Goal: Find specific page/section: Find specific page/section

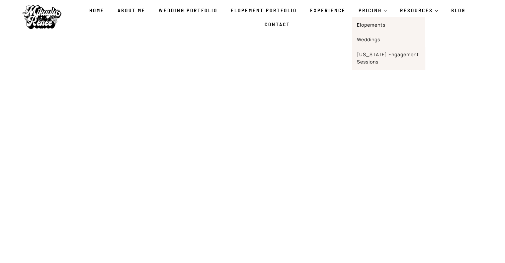
click at [368, 57] on link "[US_STATE] Engagement Sessions" at bounding box center [388, 58] width 73 height 22
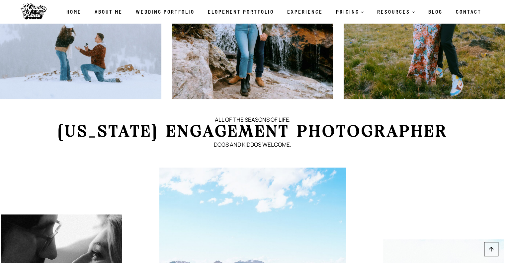
scroll to position [133, 0]
